Goal: Information Seeking & Learning: Learn about a topic

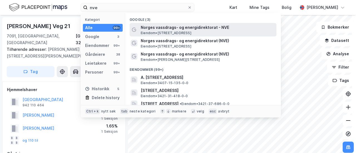
type input "nve"
click at [159, 29] on span "Norges vassdrags- og energidirektorat - NVE" at bounding box center [207, 27] width 133 height 7
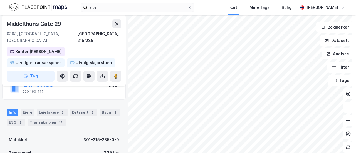
scroll to position [47, 0]
click at [40, 118] on div "Transaksjoner 17" at bounding box center [47, 122] width 38 height 8
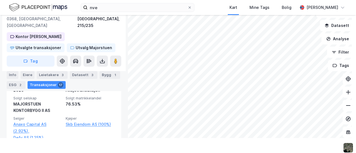
scroll to position [297, 0]
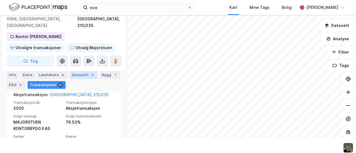
click at [78, 74] on div "Datasett 3" at bounding box center [84, 75] width 28 height 8
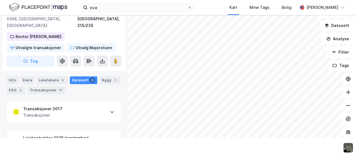
scroll to position [59, 0]
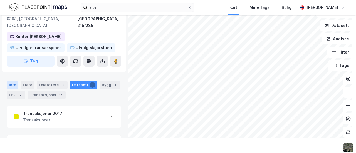
click at [15, 81] on div "Info" at bounding box center [13, 85] width 12 height 8
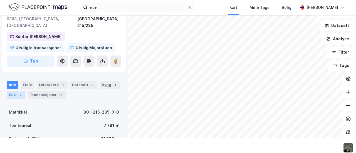
click at [15, 91] on div "ESG 2" at bounding box center [16, 95] width 19 height 8
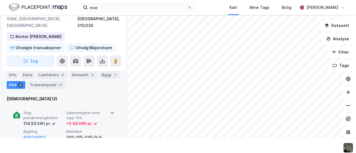
scroll to position [73, 0]
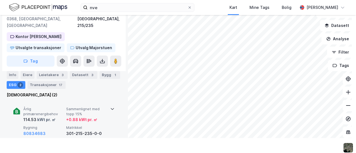
click at [109, 105] on div "Årlig primærenergibehov 114.53 kWt pr. ㎡ Sammenlignet med topp 15% + 0.88 kWt p…" at bounding box center [63, 121] width 101 height 43
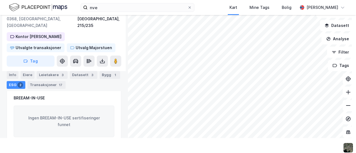
scroll to position [297, 0]
